Goal: Information Seeking & Learning: Find specific fact

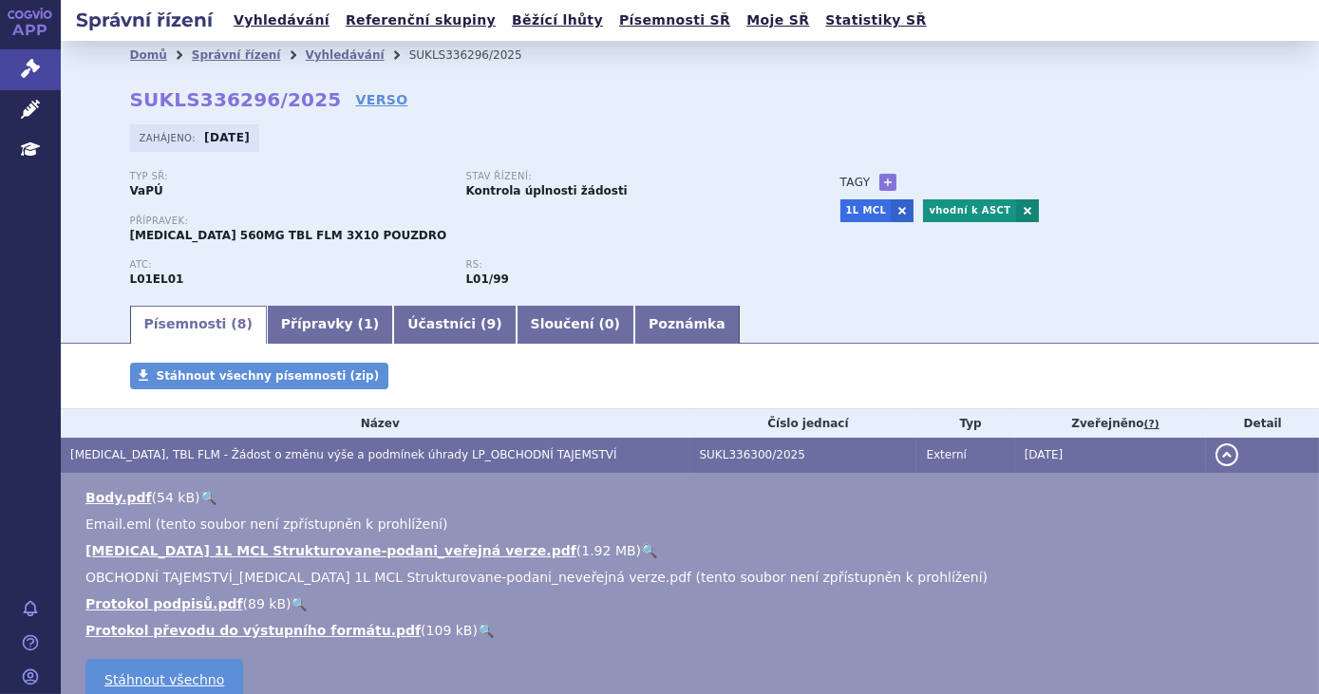
scroll to position [250, 0]
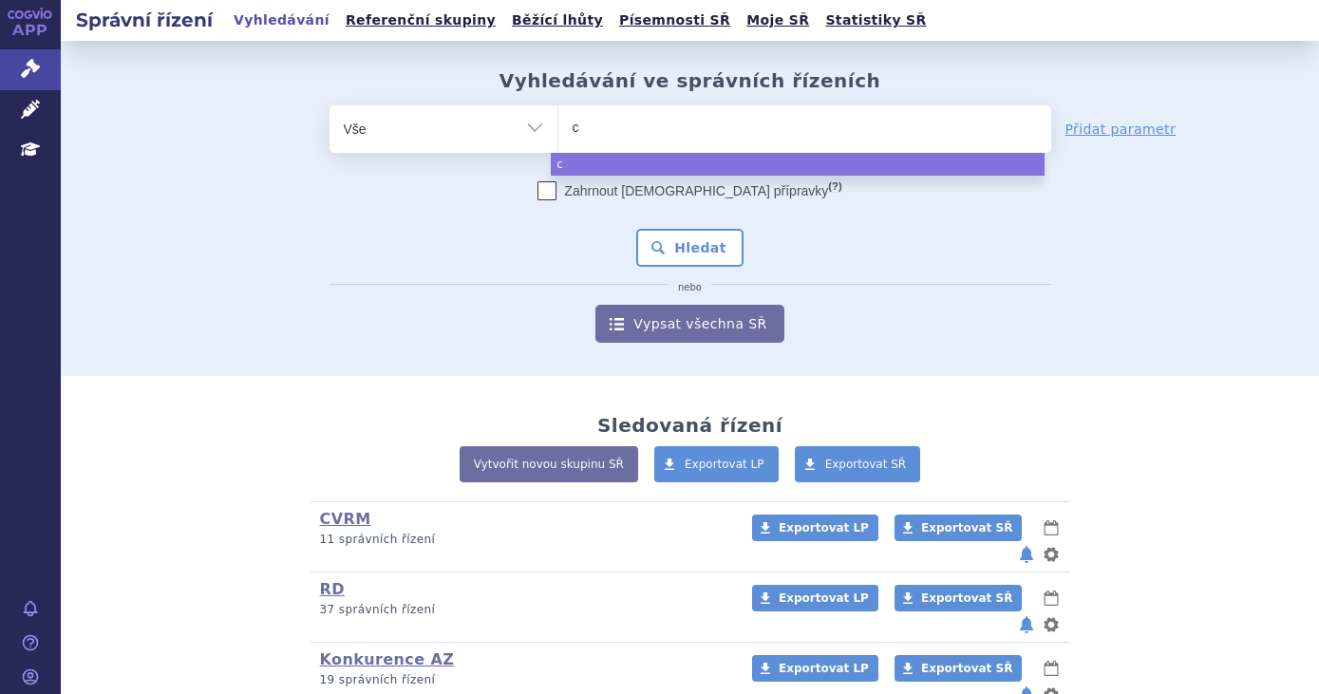
select select
type input "cal"
type input "calqu"
type input "calquen"
type input "[MEDICAL_DATA]"
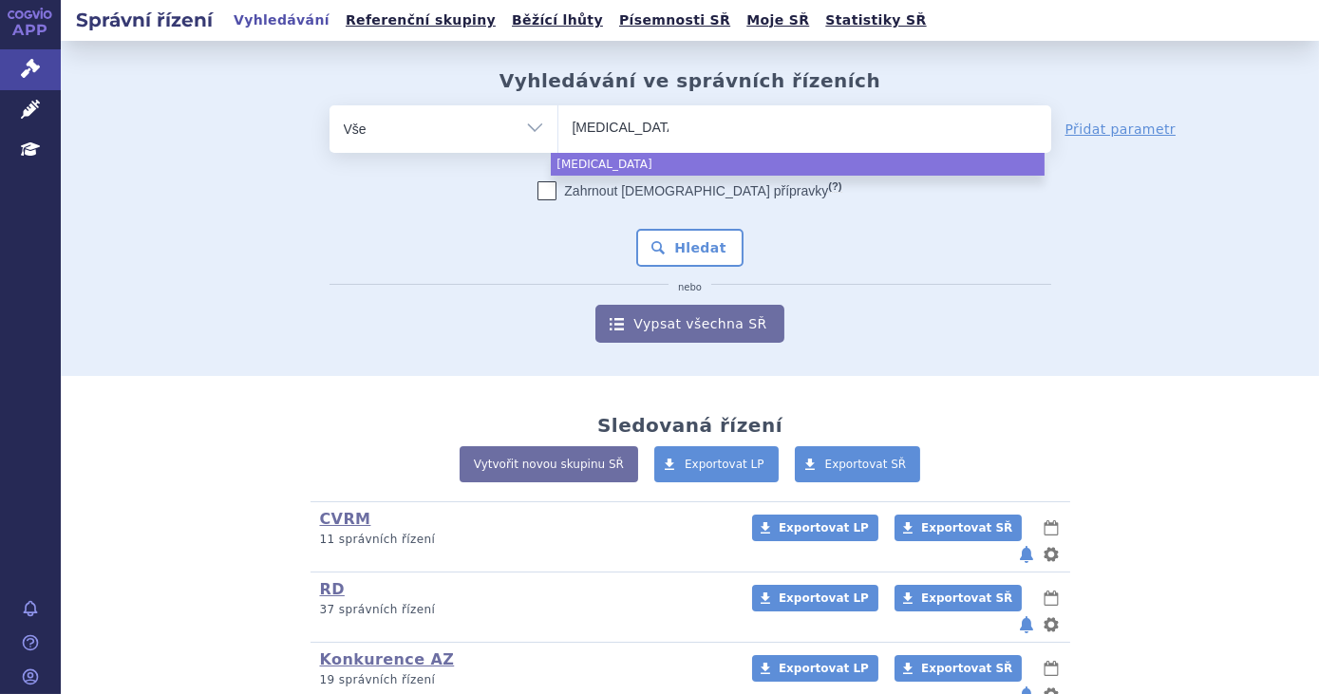
select select "[MEDICAL_DATA]"
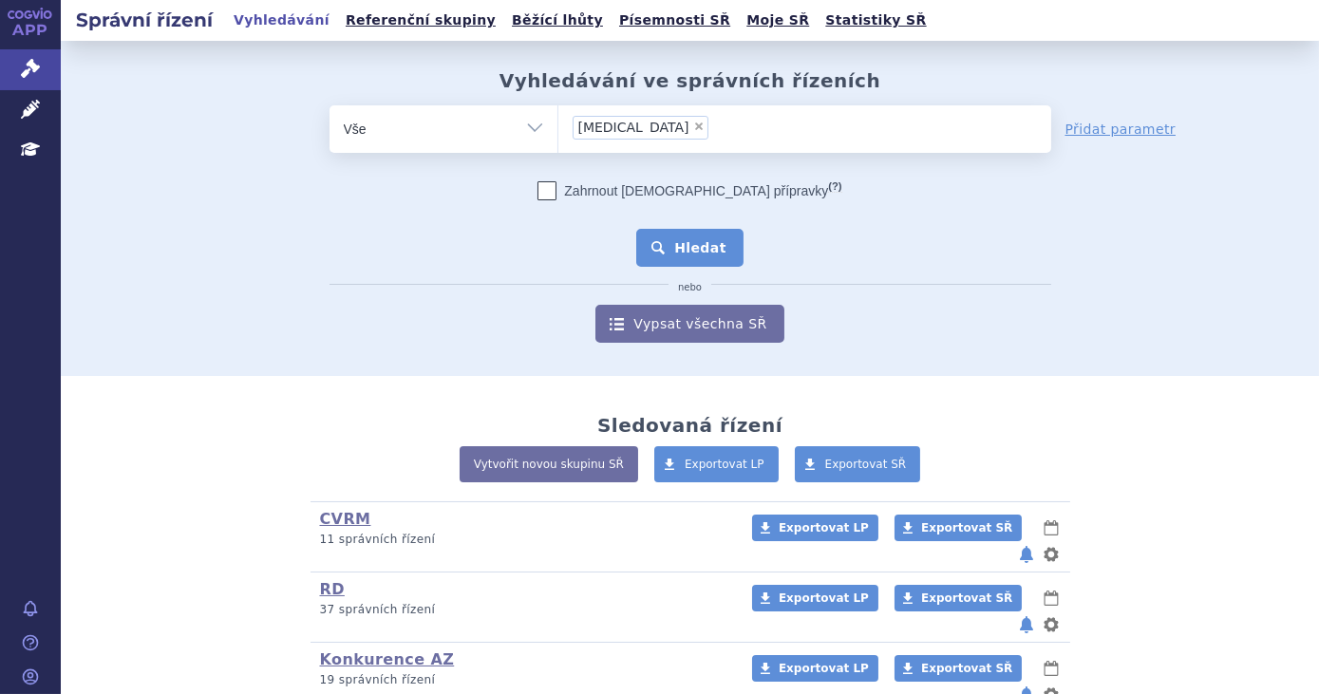
click at [676, 263] on button "Hledat" at bounding box center [689, 248] width 107 height 38
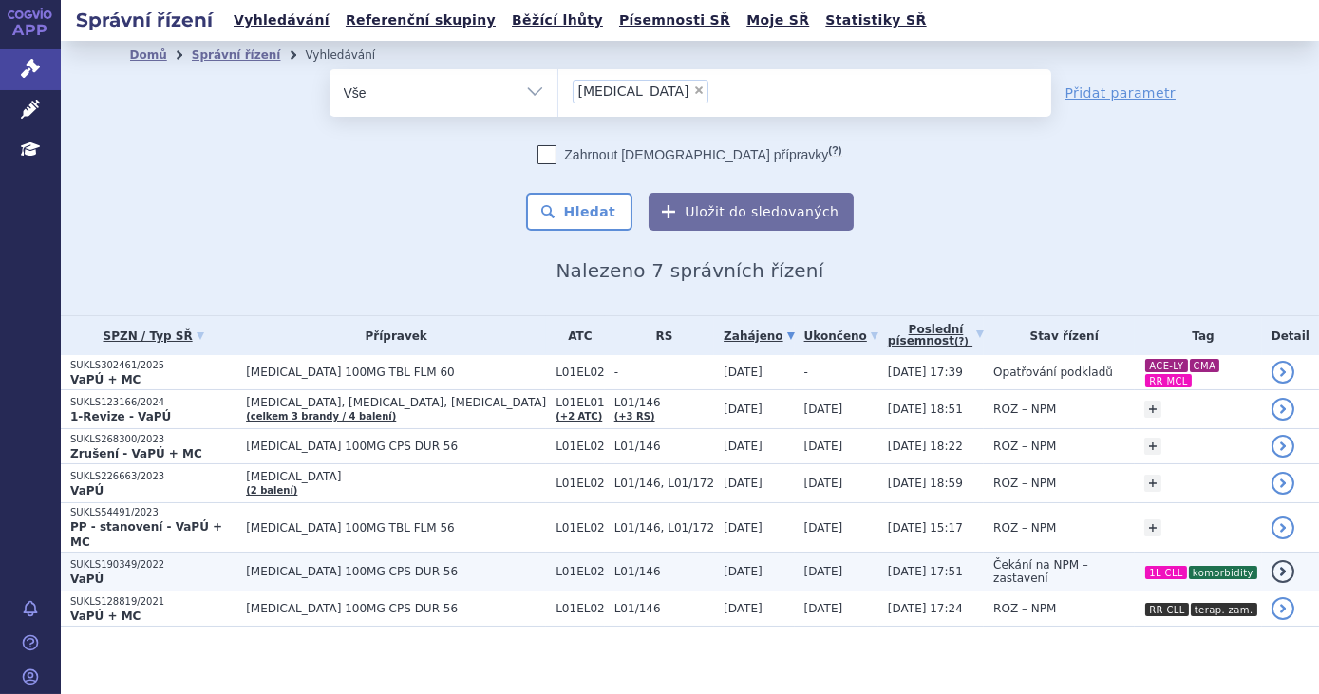
click at [555, 565] on span "L01EL02" at bounding box center [579, 571] width 49 height 13
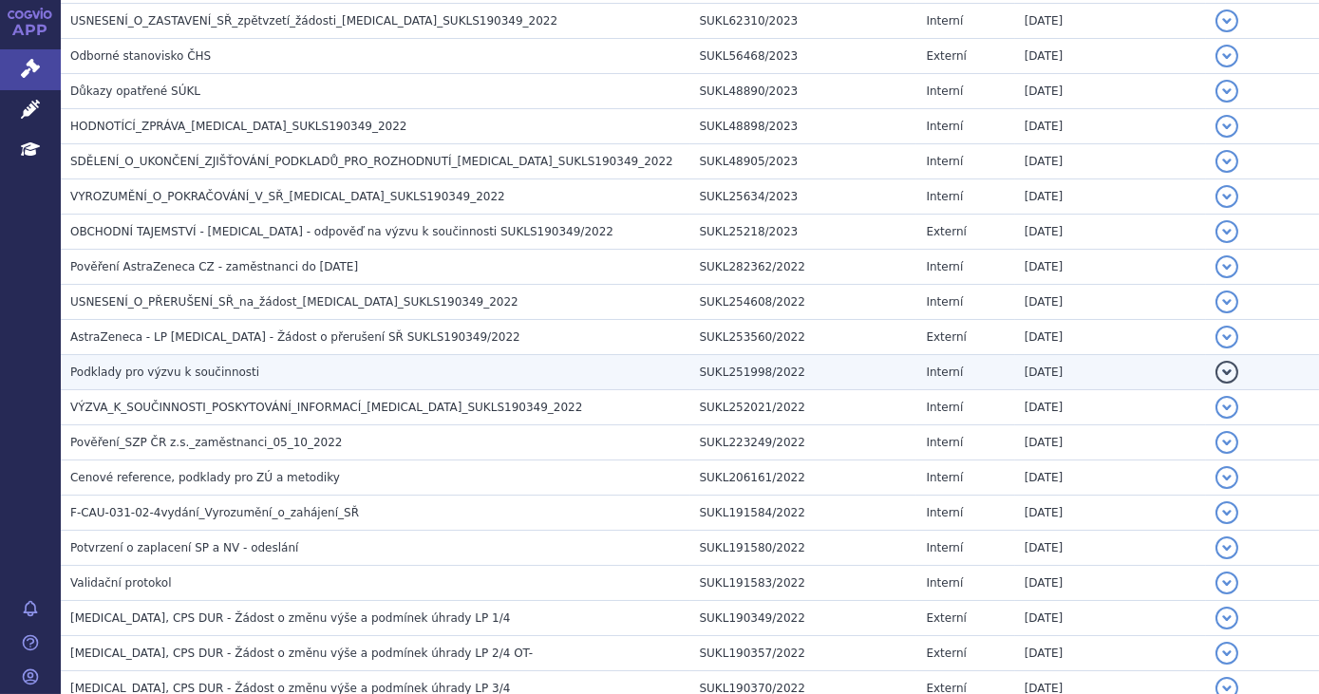
scroll to position [503, 0]
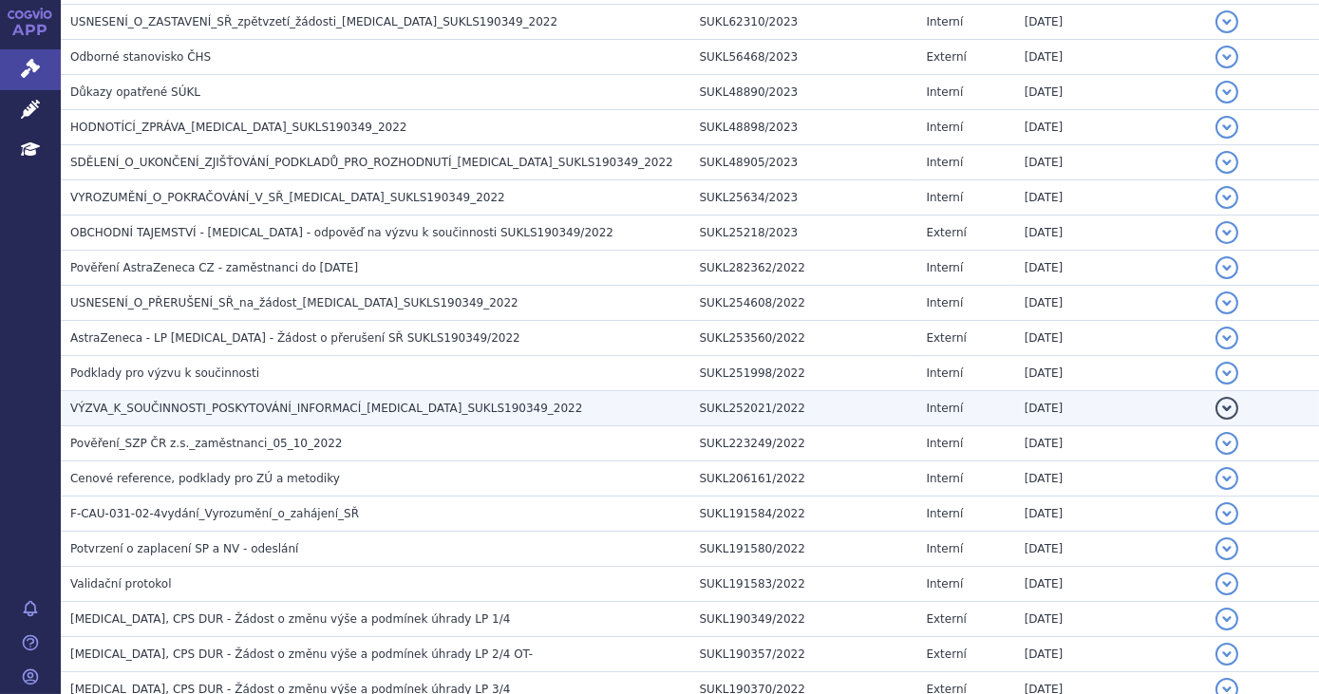
click at [437, 412] on h3 "VÝZVA_K_SOUČINNOSTI_POSKYTOVÁNÍ_INFORMACÍ_CALQUENCE_SUKLS190349_2022" at bounding box center [380, 408] width 620 height 19
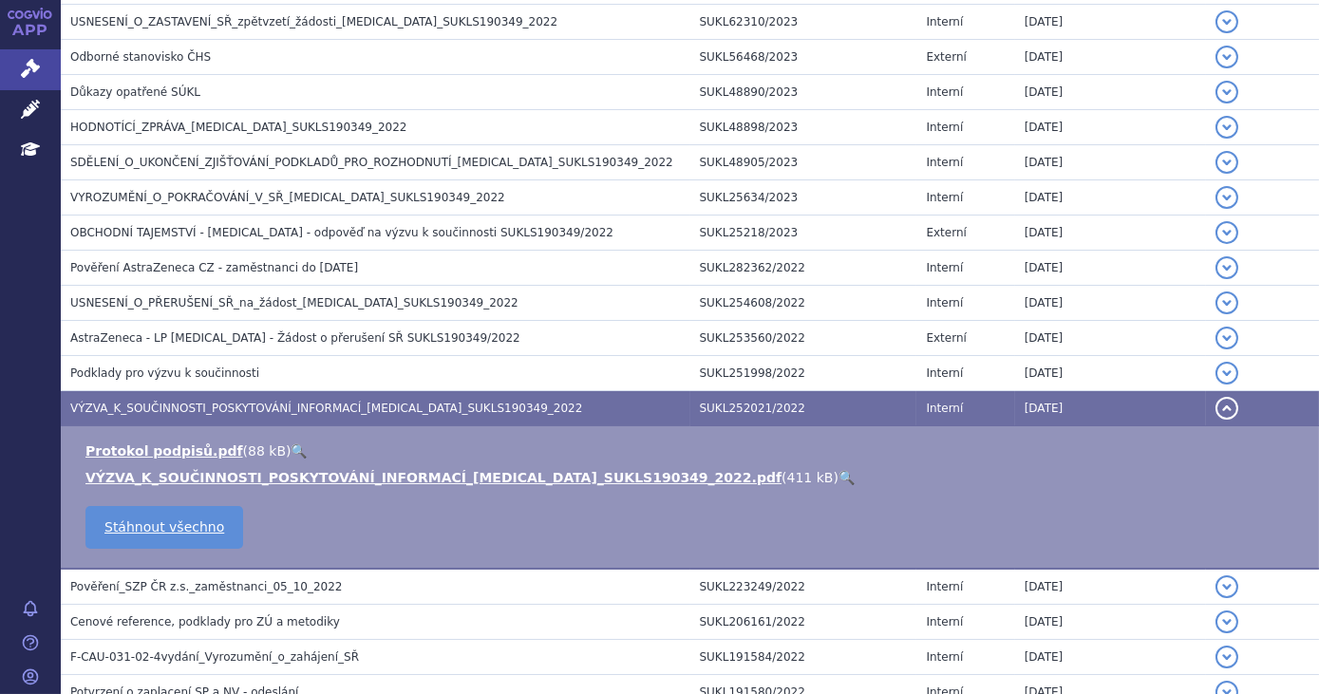
click at [838, 473] on link "🔍" at bounding box center [846, 477] width 16 height 15
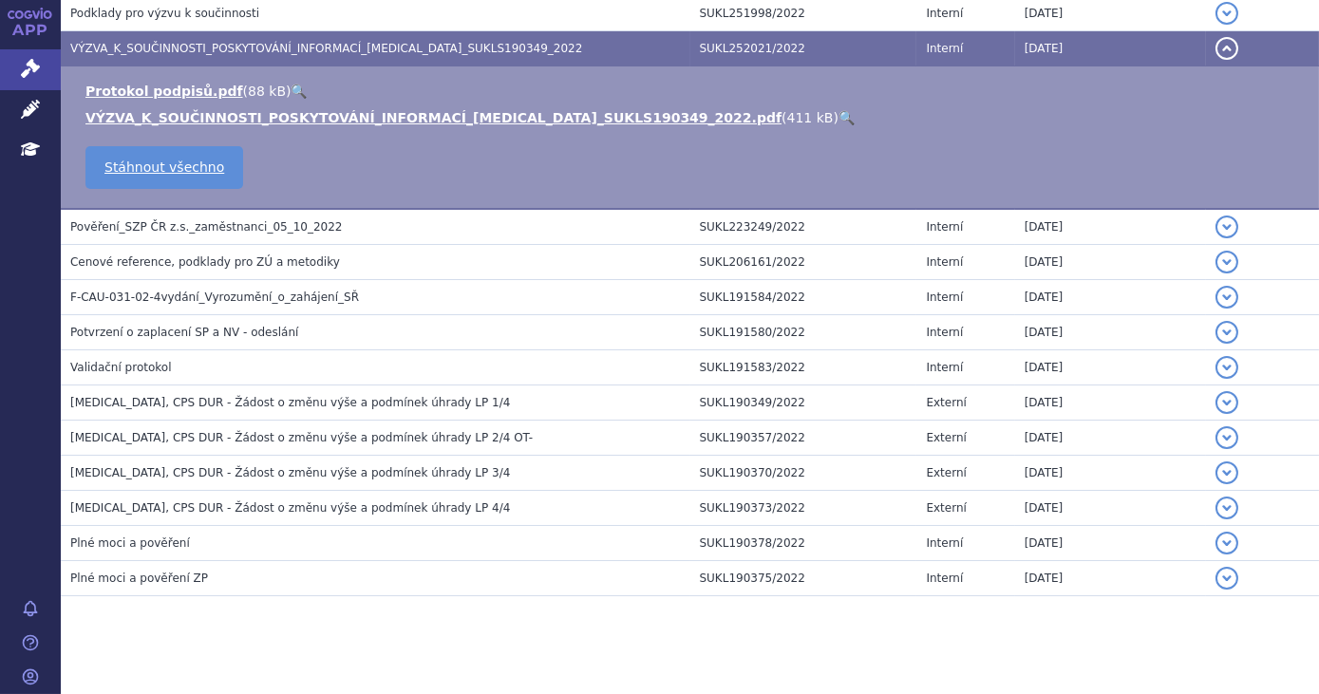
scroll to position [873, 0]
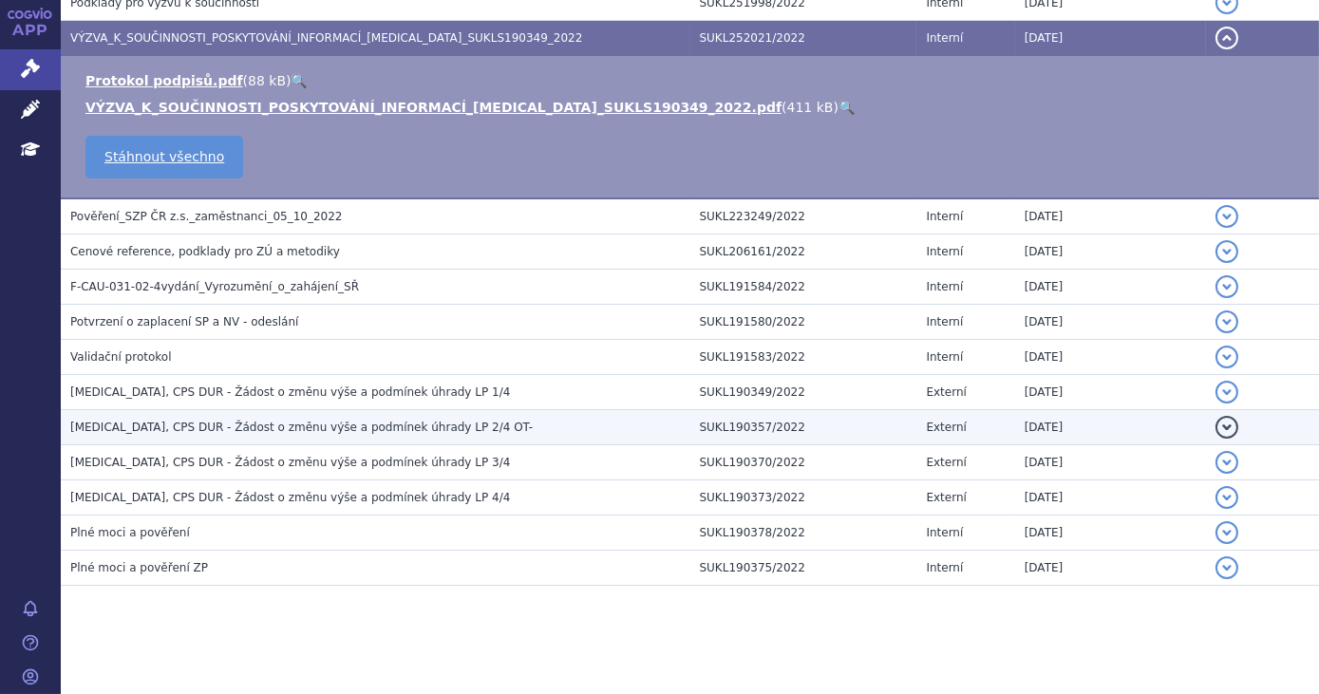
click at [388, 418] on h3 "CALQUENCE, CPS DUR - Žádost o změnu výše a podmínek úhrady LP 2/4 OT-" at bounding box center [380, 427] width 620 height 19
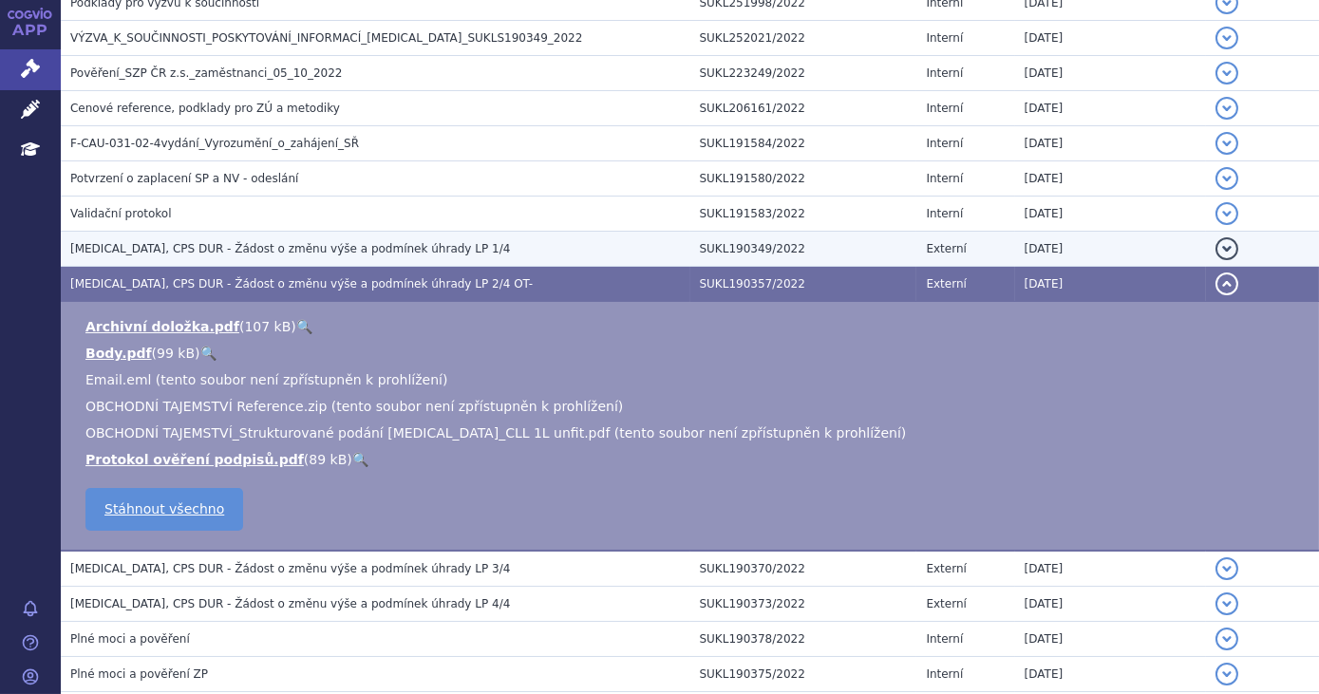
click at [420, 248] on span "CALQUENCE, CPS DUR - Žádost o změnu výše a podmínek úhrady LP 1/4" at bounding box center [290, 248] width 440 height 13
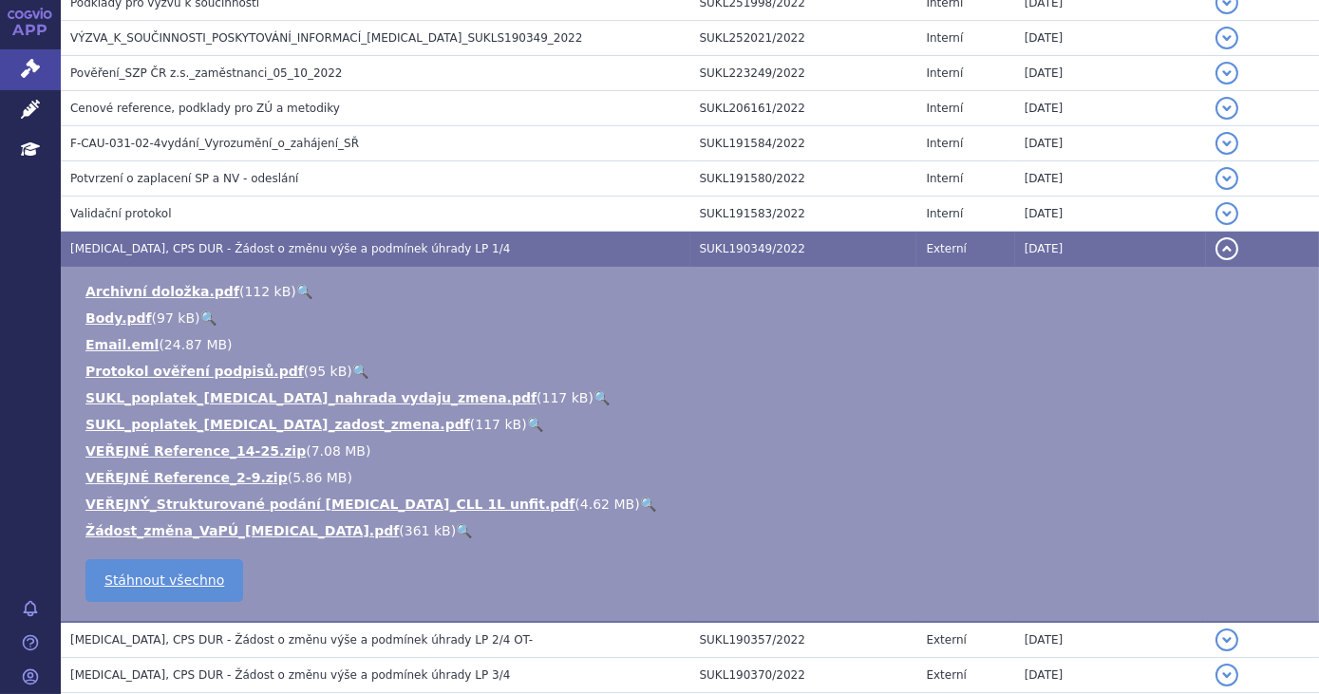
drag, startPoint x: 537, startPoint y: 499, endPoint x: 479, endPoint y: 480, distance: 60.9
click at [537, 499] on li "VEŘEJNÝ_Strukturované podání Calquence_CLL 1L unfit.pdf ( 4.62 MB ) 🔍" at bounding box center [692, 504] width 1214 height 19
click at [539, 509] on li "VEŘEJNÝ_Strukturované podání Calquence_CLL 1L unfit.pdf ( 4.62 MB ) 🔍" at bounding box center [692, 504] width 1214 height 19
click at [640, 497] on link "🔍" at bounding box center [648, 504] width 16 height 15
